Goal: Find contact information

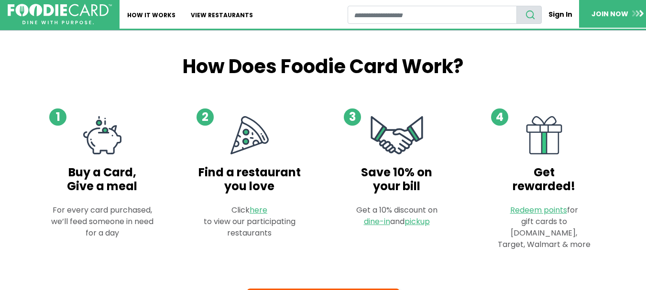
scroll to position [516, 0]
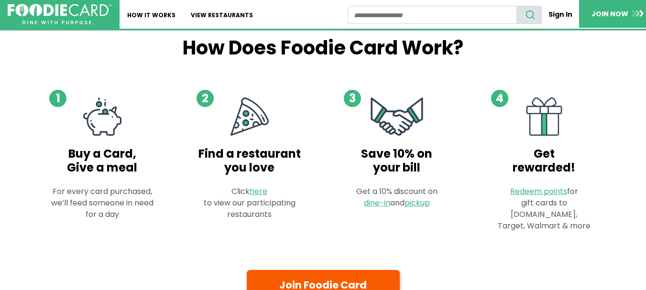
click at [101, 131] on icon at bounding box center [102, 121] width 38 height 29
click at [128, 153] on h4 "Buy a Card, Give a meal" at bounding box center [102, 161] width 117 height 28
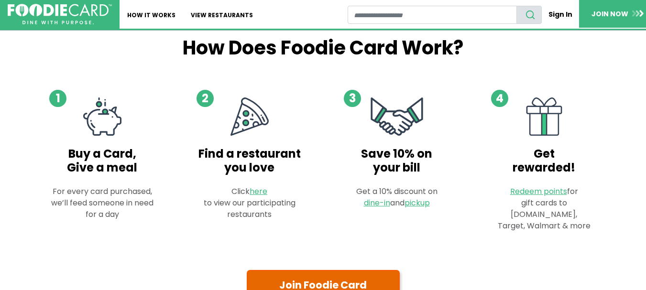
click at [275, 271] on link "Join Foodie Card" at bounding box center [323, 285] width 153 height 30
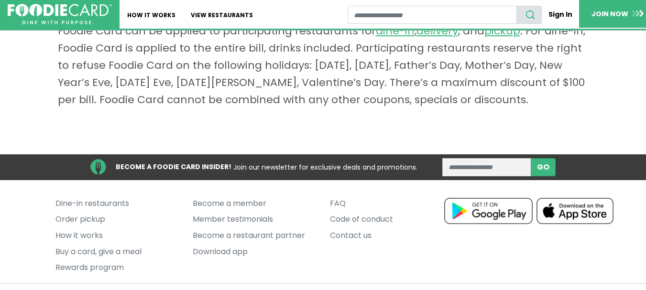
scroll to position [788, 0]
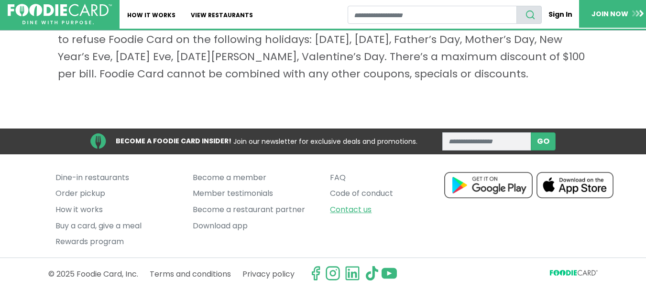
click at [352, 209] on link "Contact us" at bounding box center [391, 210] width 123 height 16
